Goal: Book appointment/travel/reservation

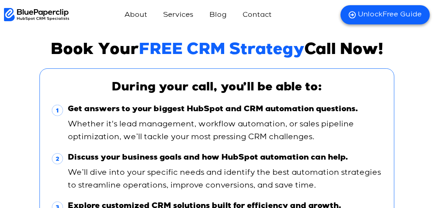
click at [294, 85] on h3 "During your call, you’ll be able to:" at bounding box center [217, 88] width 331 height 14
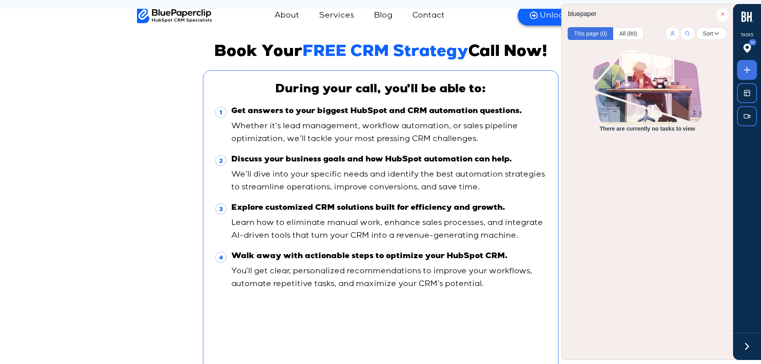
click at [434, 207] on icon at bounding box center [747, 346] width 12 height 12
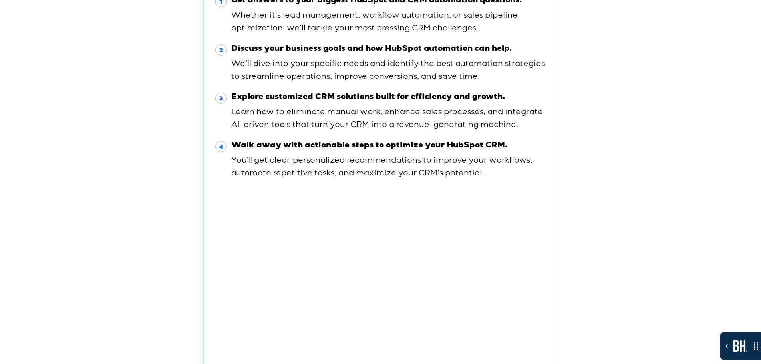
scroll to position [110, 0]
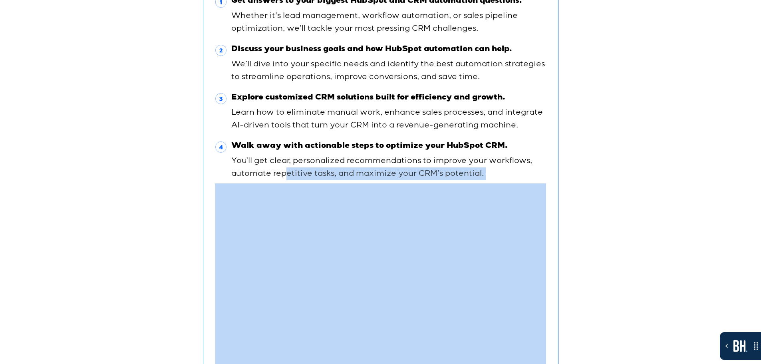
drag, startPoint x: 601, startPoint y: 264, endPoint x: 282, endPoint y: 170, distance: 331.9
click at [281, 173] on div "Book Your FREE CRM Strategy Call Now! During your call, you’ll be able to: Get …" at bounding box center [380, 201] width 761 height 544
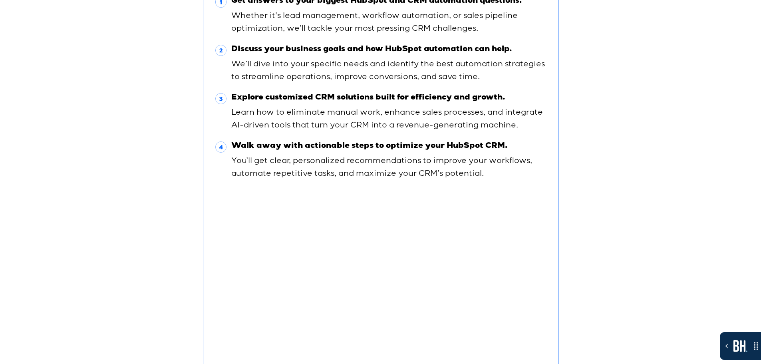
click at [342, 119] on span "Explore customized CRM solutions built for efficiency and growth. Learn how to …" at bounding box center [387, 111] width 317 height 40
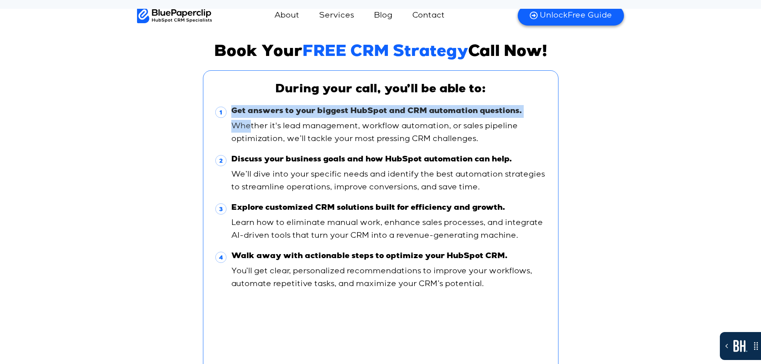
drag, startPoint x: 246, startPoint y: 122, endPoint x: 213, endPoint y: 106, distance: 36.6
click at [213, 106] on div "During your call, you’ll be able to: Get answers to your biggest HubSpot and CR…" at bounding box center [380, 324] width 355 height 509
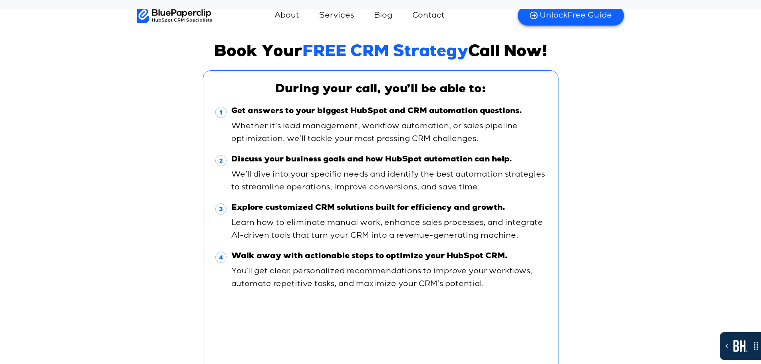
click at [236, 141] on span "Get answers to your biggest HubSpot and CRM automation questions. Whether it's …" at bounding box center [387, 125] width 317 height 40
drag, startPoint x: 349, startPoint y: 150, endPoint x: 559, endPoint y: 270, distance: 241.6
click at [434, 207] on div "Book Your FREE CRM Strategy Call Now! During your call, you’ll be able to: Get …" at bounding box center [380, 311] width 761 height 544
click at [434, 207] on div "During your call, you’ll be able to: Get answers to your biggest HubSpot and CR…" at bounding box center [380, 324] width 355 height 509
drag, startPoint x: 335, startPoint y: 51, endPoint x: 571, endPoint y: 52, distance: 235.2
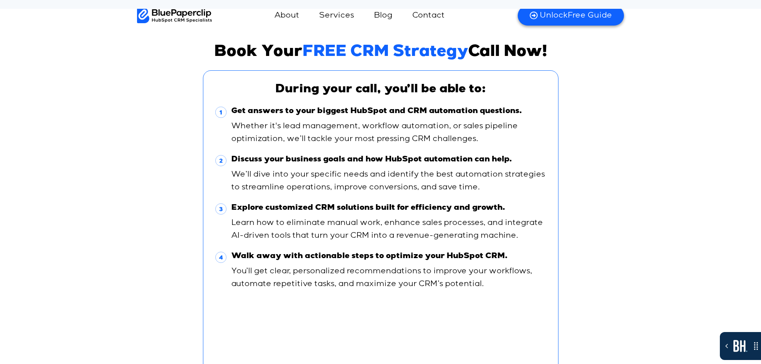
click at [434, 52] on div "Book Your FREE CRM Strategy Call Now! During your call, you’ll be able to: Get …" at bounding box center [380, 311] width 761 height 544
click at [434, 154] on div "Book Your FREE CRM Strategy Call Now! During your call, you’ll be able to: Get …" at bounding box center [380, 311] width 761 height 544
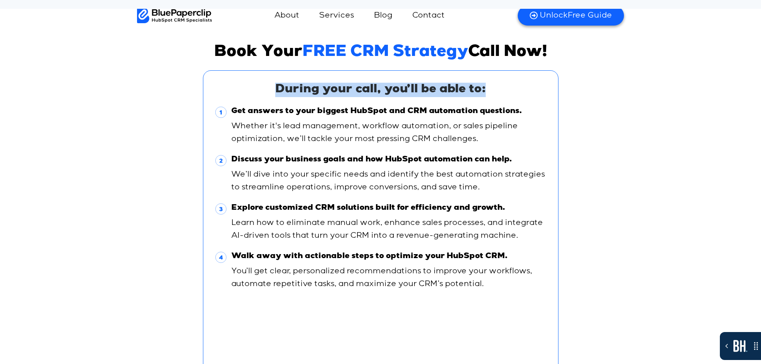
drag, startPoint x: 274, startPoint y: 88, endPoint x: 535, endPoint y: 88, distance: 260.7
click at [434, 88] on h3 "During your call, you’ll be able to:" at bounding box center [380, 90] width 331 height 14
copy h3 "During your call, you’ll be able to:"
click at [434, 89] on h3 "During your call, you’ll be able to:" at bounding box center [380, 90] width 331 height 14
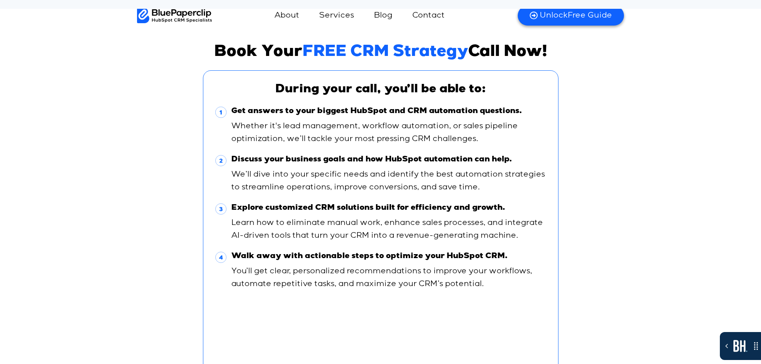
click at [381, 90] on h3 "During your call, you’ll be able to:" at bounding box center [380, 90] width 331 height 14
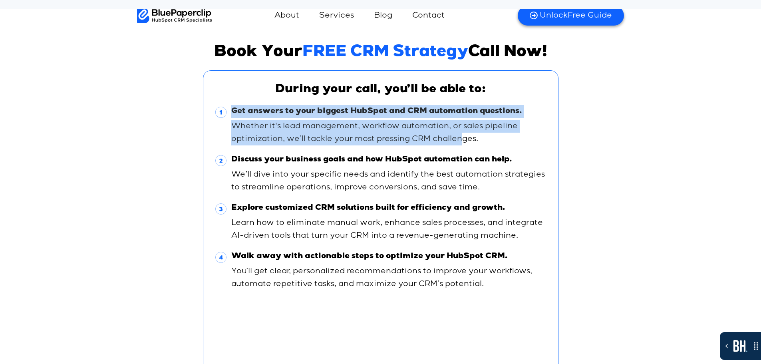
drag, startPoint x: 272, startPoint y: 126, endPoint x: 486, endPoint y: 142, distance: 215.0
click at [434, 142] on li "Get answers to your biggest HubSpot and CRM automation questions. Whether it's …" at bounding box center [380, 127] width 331 height 44
click at [434, 136] on span "Get answers to your biggest HubSpot and CRM automation questions. Whether it's …" at bounding box center [387, 125] width 317 height 40
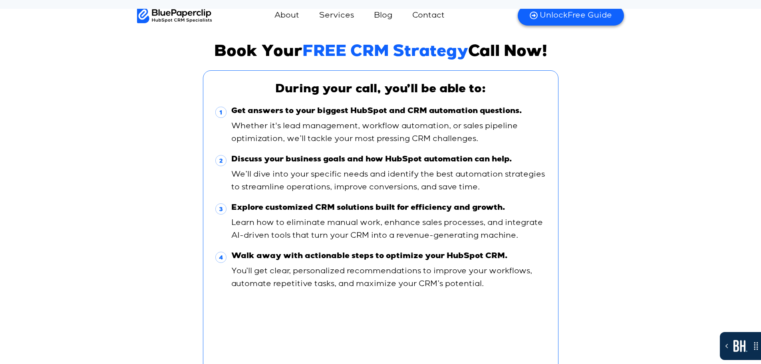
click at [242, 113] on strong "Get answers to your biggest HubSpot and CRM automation questions." at bounding box center [388, 111] width 315 height 13
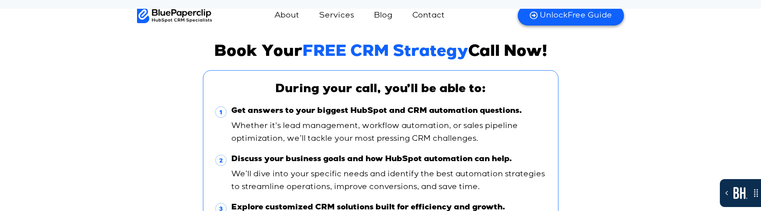
drag, startPoint x: 217, startPoint y: 111, endPoint x: 229, endPoint y: 114, distance: 12.5
click at [229, 114] on span at bounding box center [222, 112] width 14 height 11
drag, startPoint x: 225, startPoint y: 119, endPoint x: 212, endPoint y: 110, distance: 16.3
